Goal: Find specific page/section: Find specific page/section

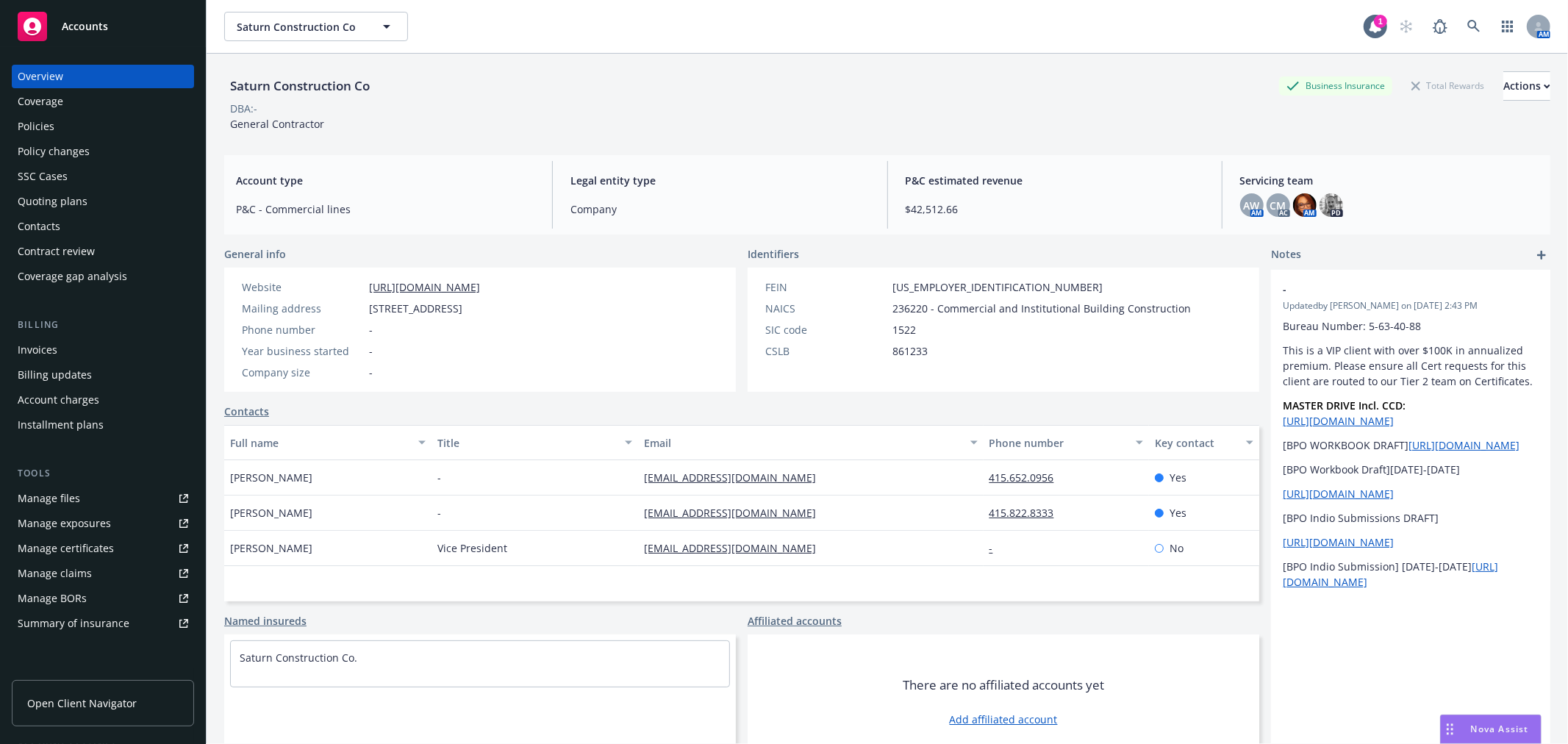
click at [111, 32] on div "Accounts" at bounding box center [103, 26] width 170 height 29
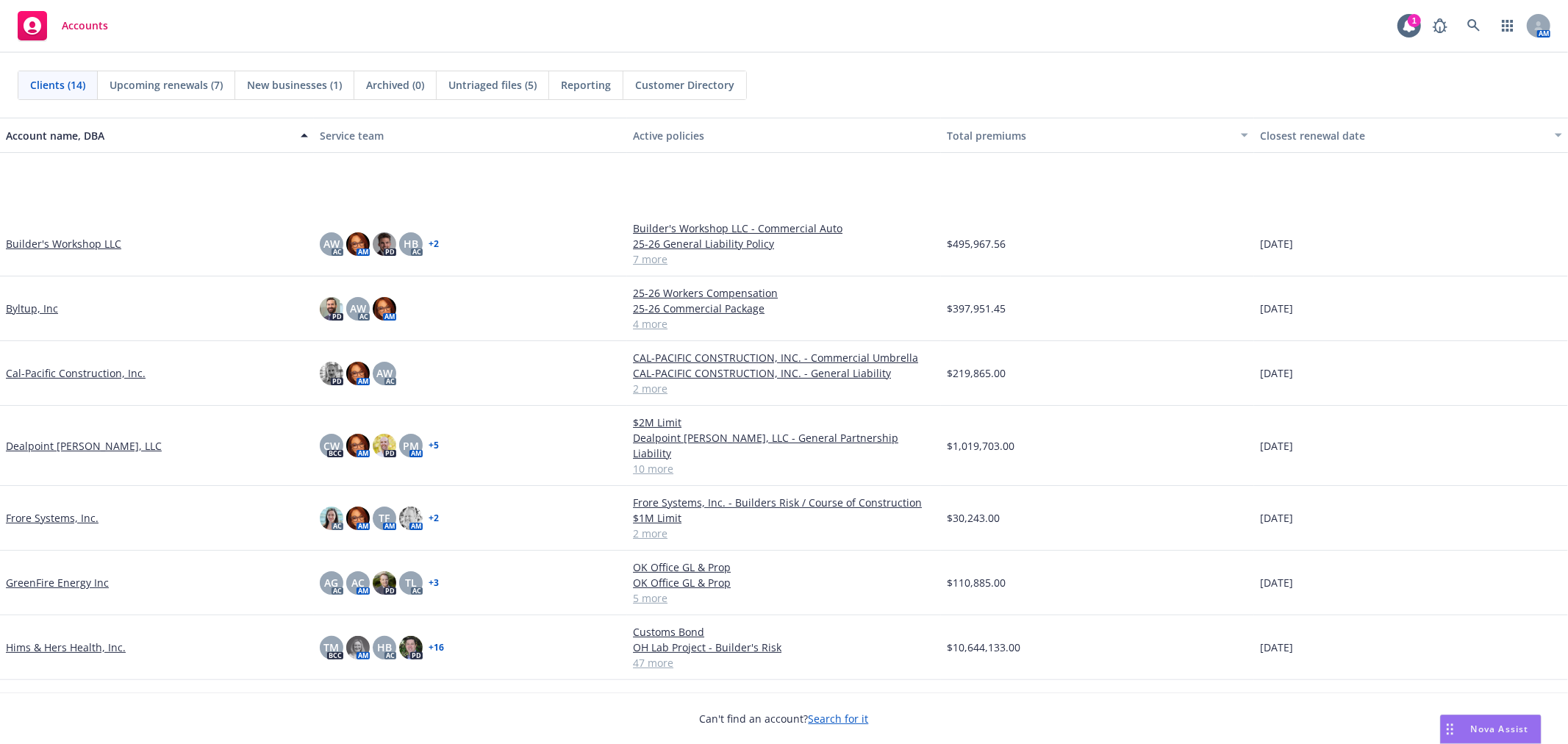
scroll to position [163, 0]
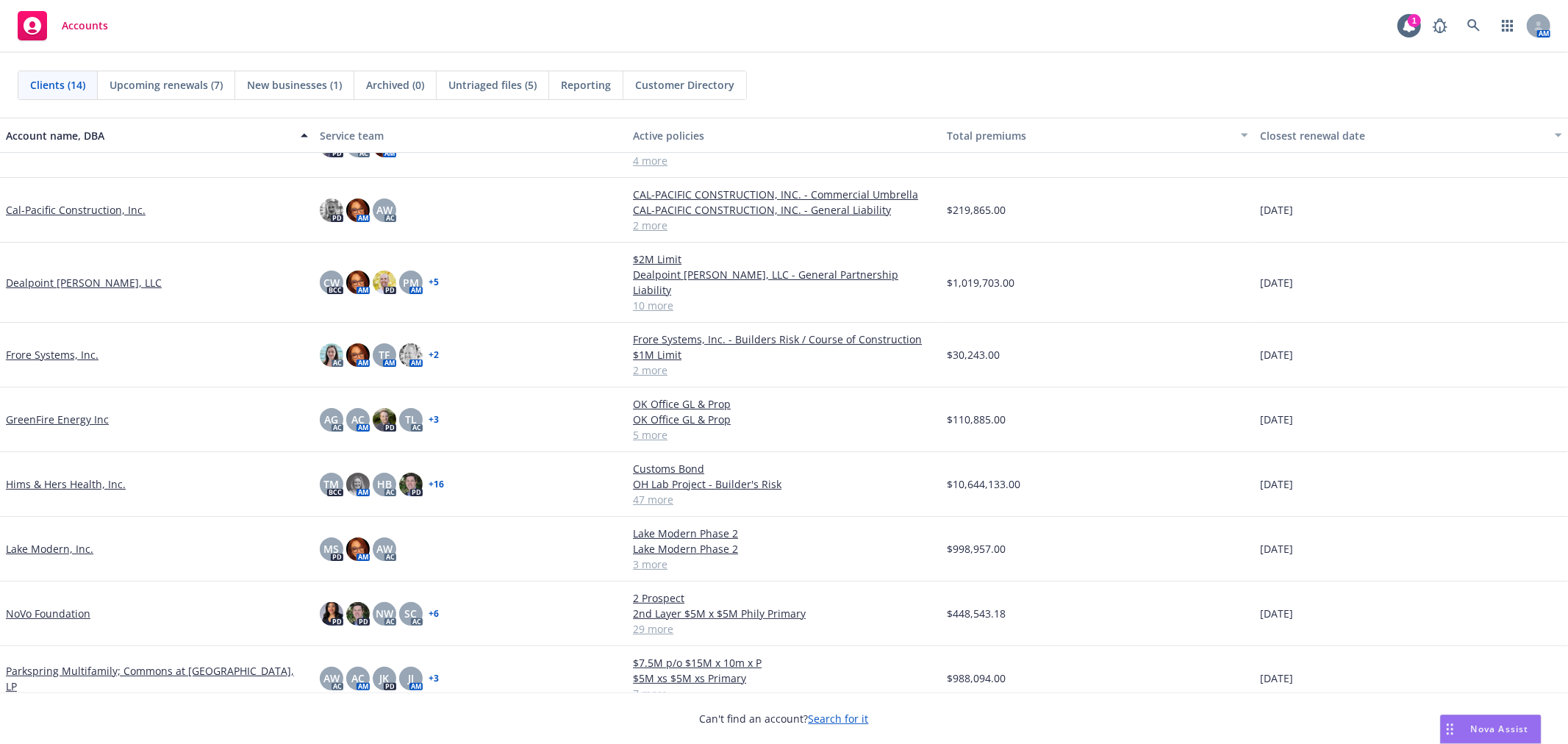
click at [41, 411] on link "GreenFire Energy Inc" at bounding box center [57, 419] width 103 height 15
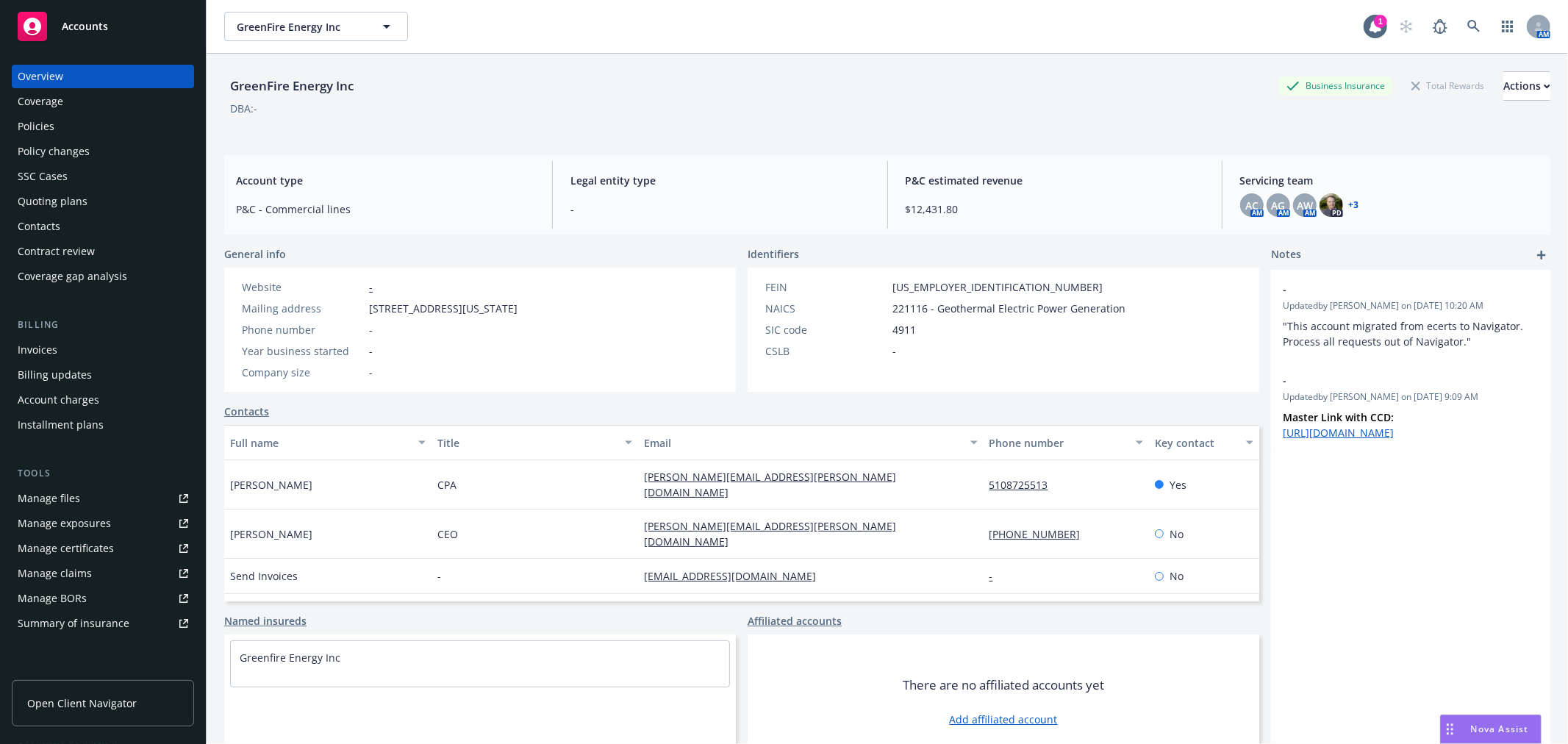
click at [49, 120] on div "Policies" at bounding box center [36, 127] width 37 height 24
